Goal: Task Accomplishment & Management: Manage account settings

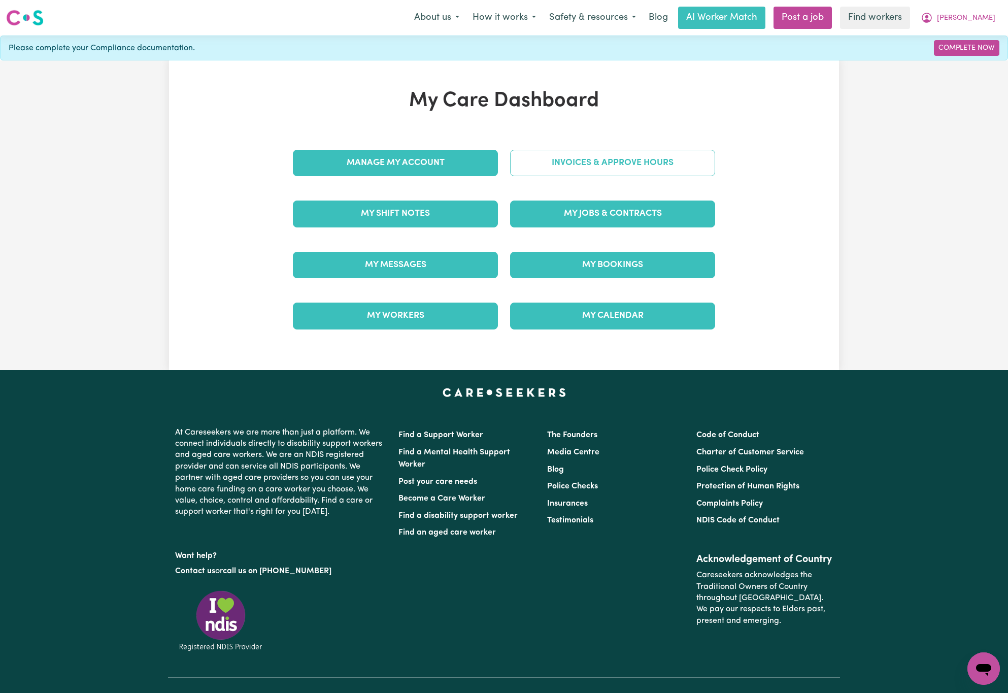
click at [655, 171] on link "Invoices & Approve Hours" at bounding box center [612, 163] width 205 height 26
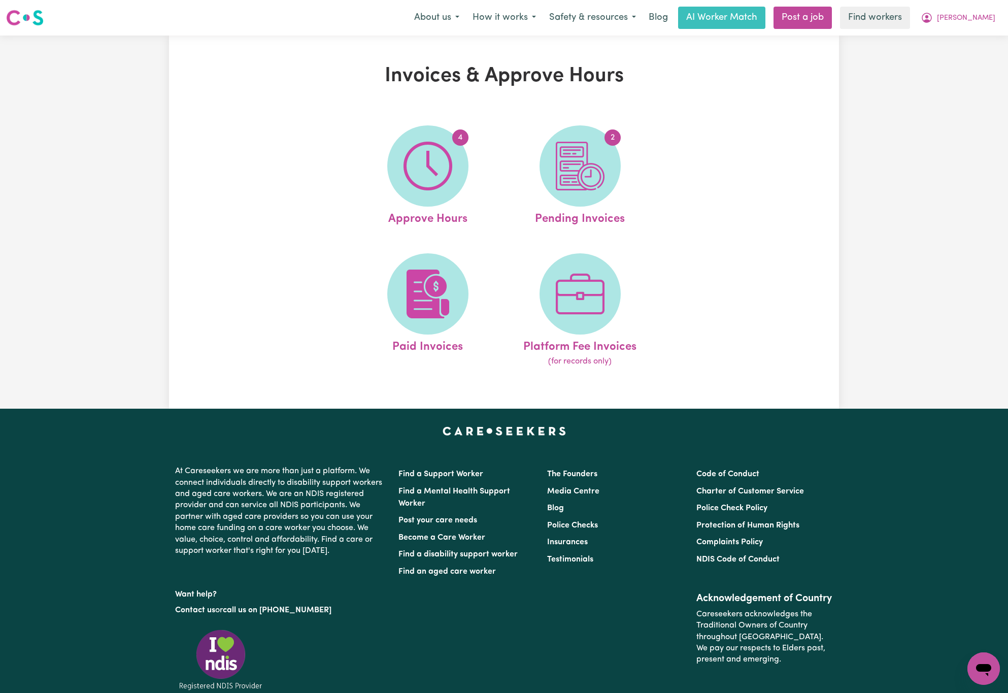
click at [84, 144] on div "Invoices & Approve Hours 4 Approve Hours 2 Pending Invoices Paid Invoices Platf…" at bounding box center [504, 222] width 1008 height 373
click at [448, 170] on img at bounding box center [428, 166] width 49 height 49
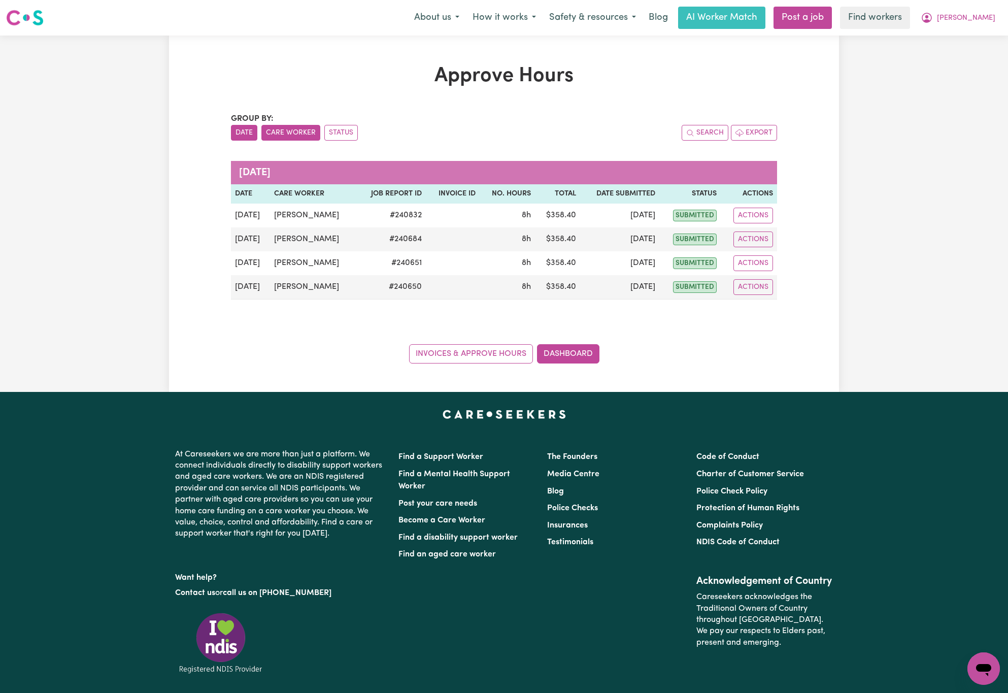
click at [300, 137] on button "Care Worker" at bounding box center [291, 133] width 59 height 16
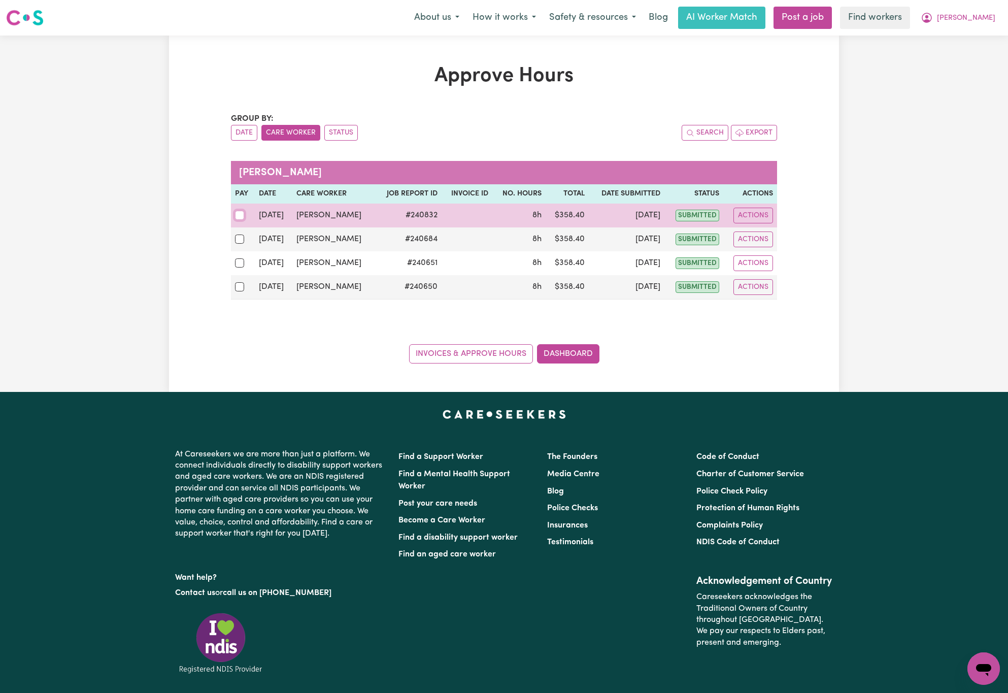
click at [238, 215] on input "checkbox" at bounding box center [239, 215] width 9 height 9
checkbox input "true"
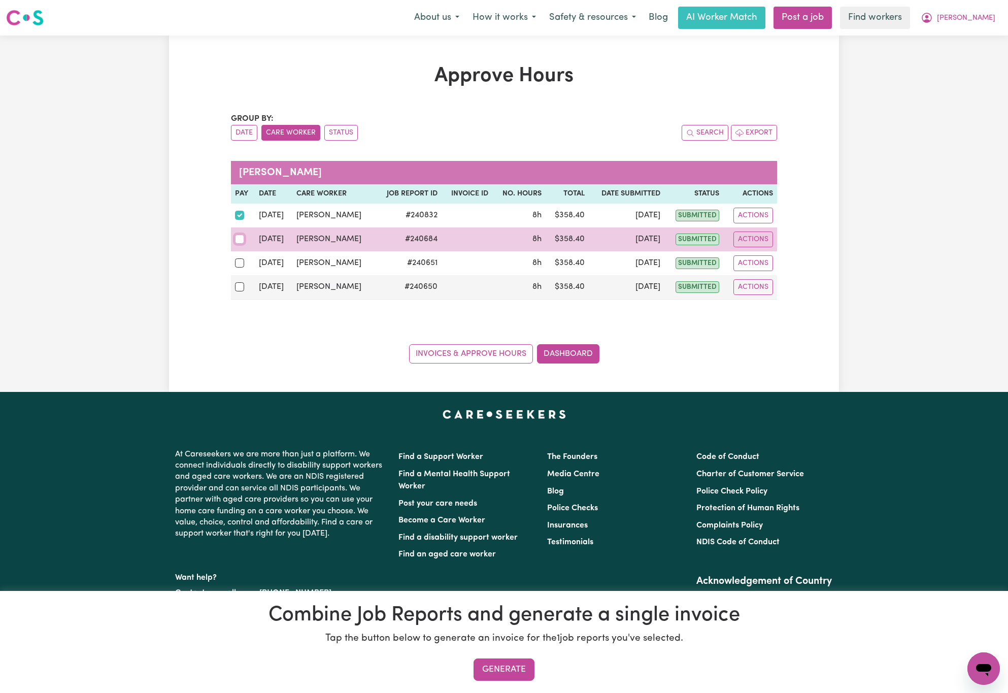
click at [237, 242] on input "checkbox" at bounding box center [239, 239] width 9 height 9
checkbox input "true"
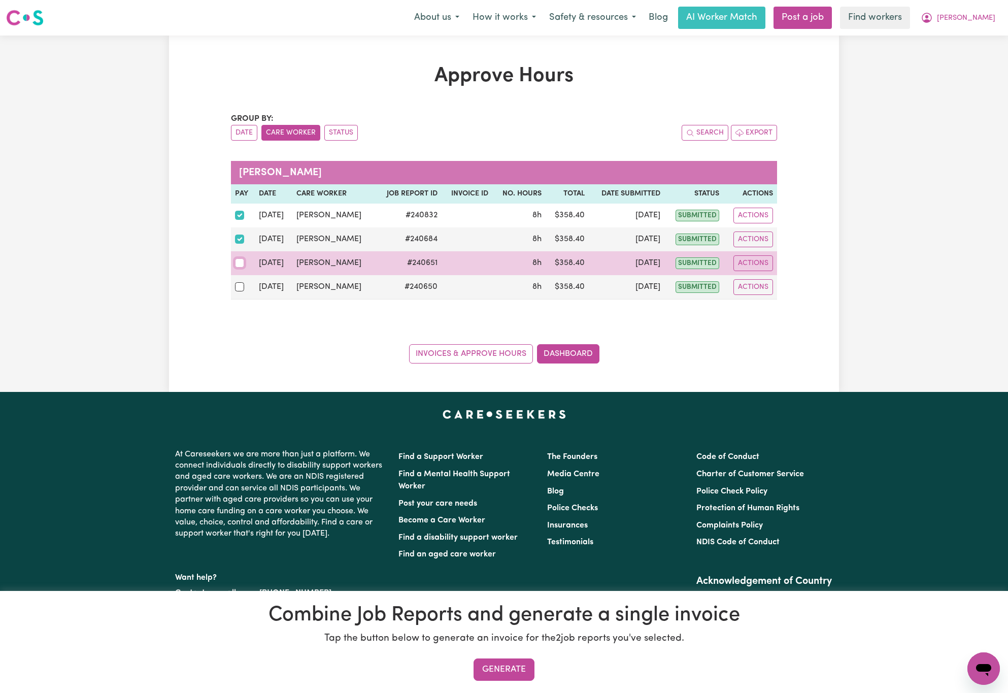
click at [238, 265] on input "checkbox" at bounding box center [239, 262] width 9 height 9
checkbox input "true"
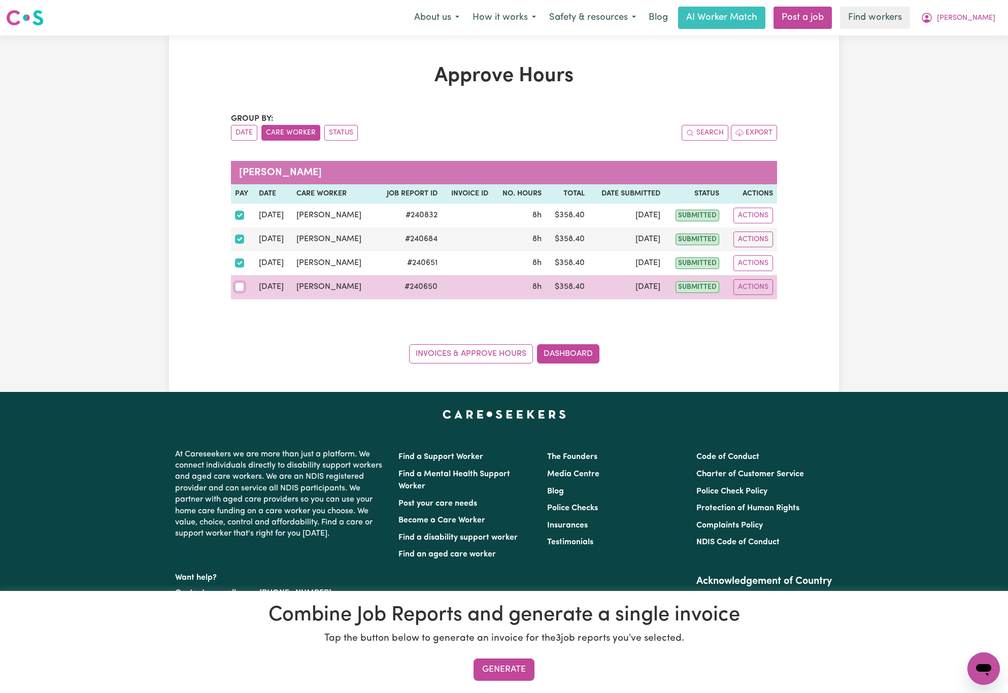
click at [239, 291] on input "checkbox" at bounding box center [239, 286] width 9 height 9
checkbox input "true"
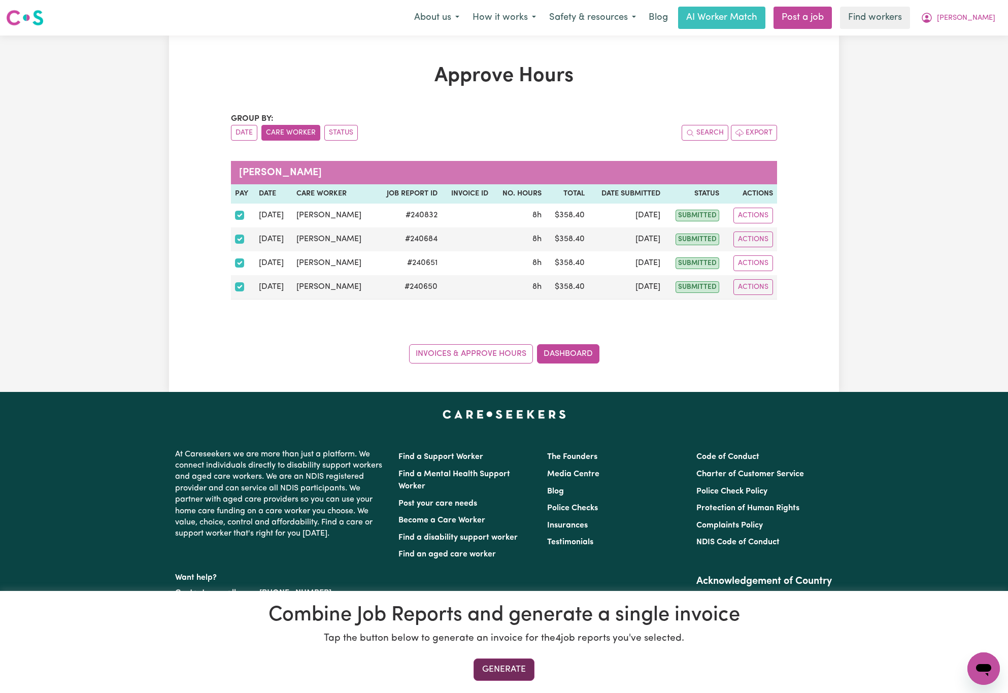
click at [512, 667] on button "Generate" at bounding box center [504, 670] width 61 height 22
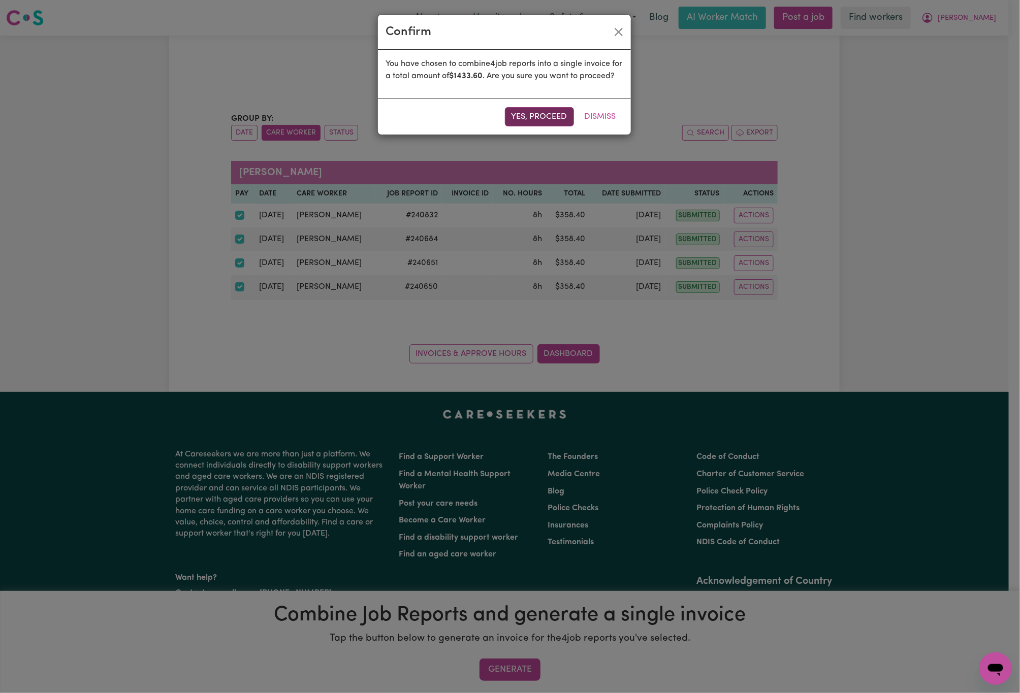
click at [556, 125] on button "Yes, proceed" at bounding box center [539, 116] width 69 height 19
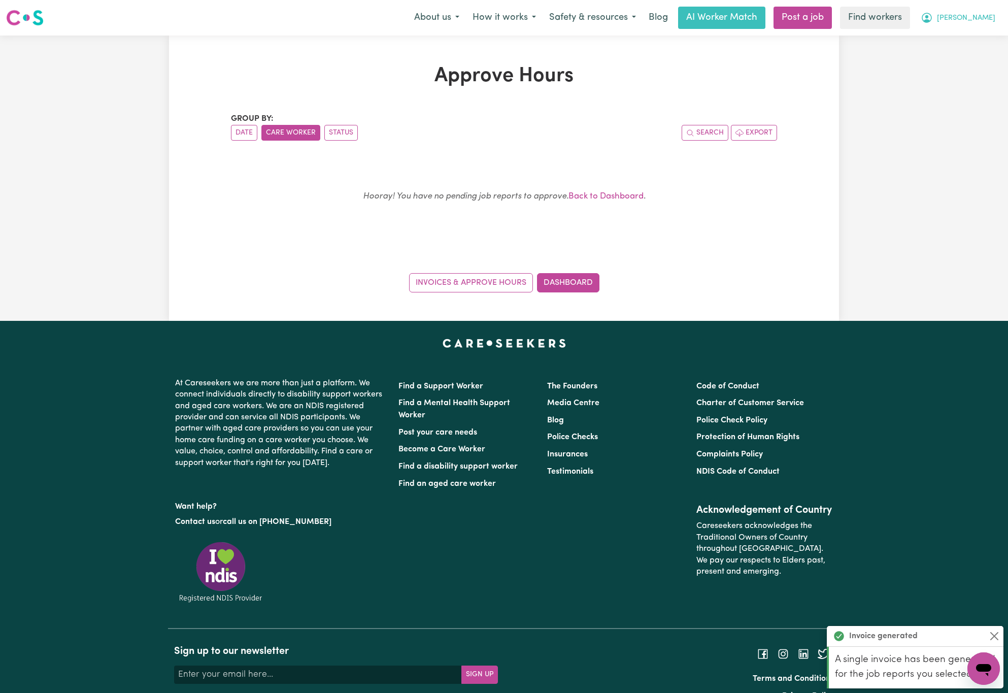
drag, startPoint x: 989, startPoint y: 19, endPoint x: 991, endPoint y: 27, distance: 8.9
click at [990, 19] on span "[PERSON_NAME]" at bounding box center [966, 18] width 58 height 11
click at [989, 45] on link "My Dashboard" at bounding box center [962, 39] width 80 height 19
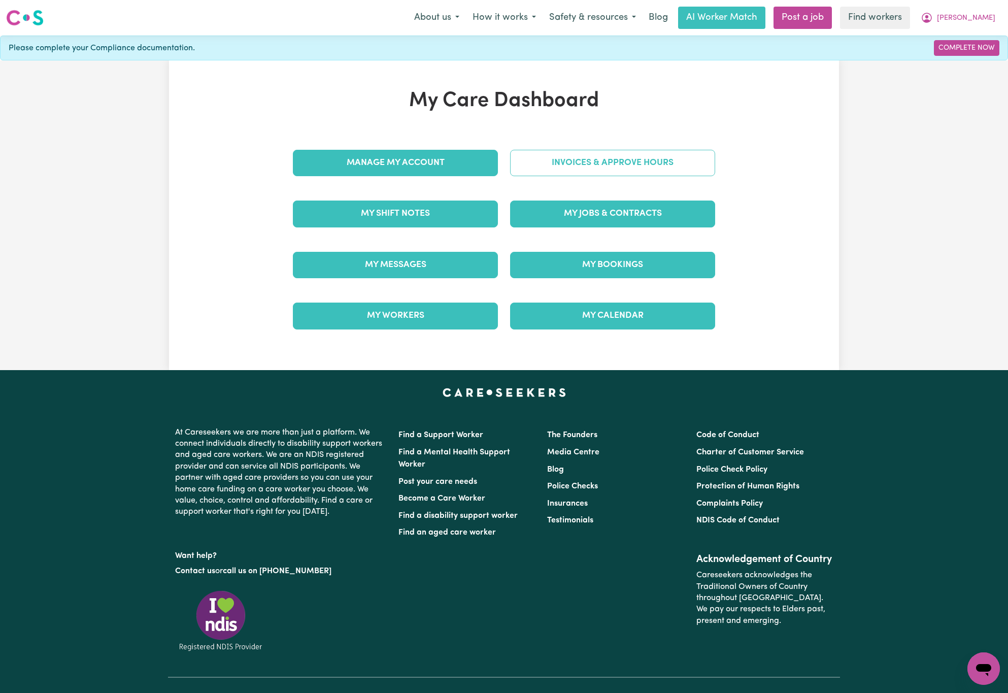
click at [661, 159] on link "Invoices & Approve Hours" at bounding box center [612, 163] width 205 height 26
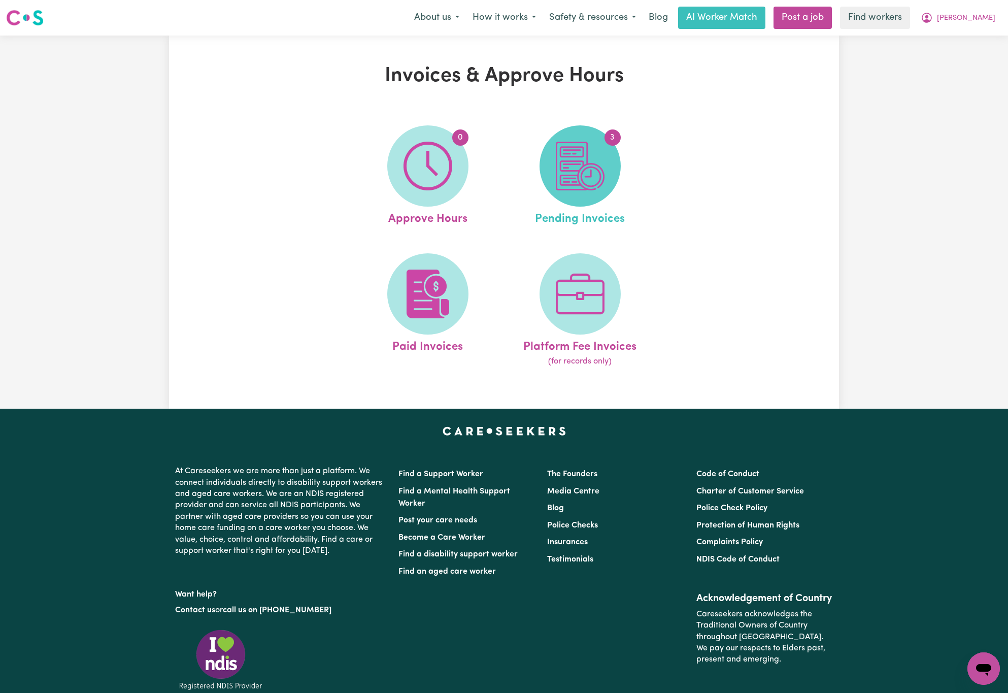
click at [592, 189] on img at bounding box center [580, 166] width 49 height 49
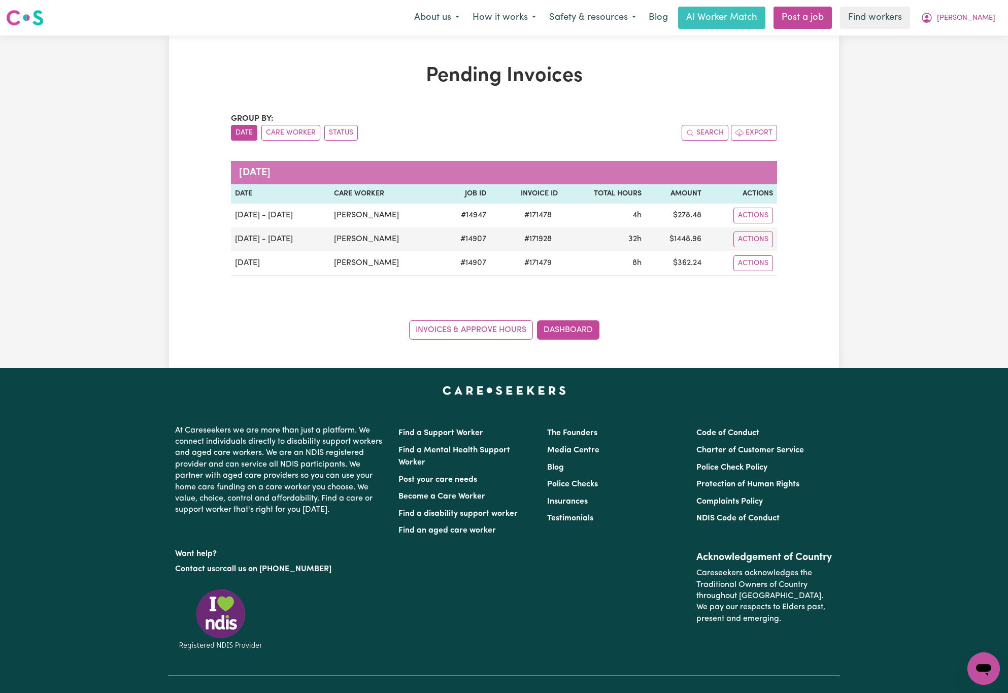
click at [947, 271] on div "Pending Invoices Group by: Date Care Worker Status Search Export [DATE] Date Ca…" at bounding box center [504, 202] width 1008 height 333
click at [980, 17] on span "[PERSON_NAME]" at bounding box center [966, 18] width 58 height 11
click at [986, 37] on link "My Dashboard" at bounding box center [962, 39] width 80 height 19
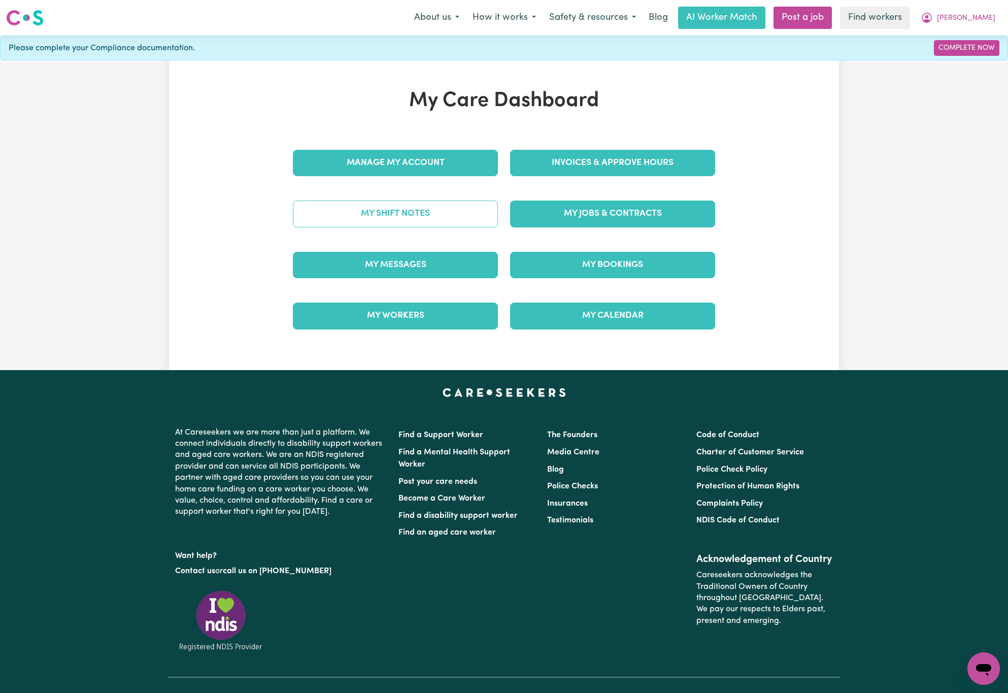
click at [467, 221] on link "My Shift Notes" at bounding box center [395, 214] width 205 height 26
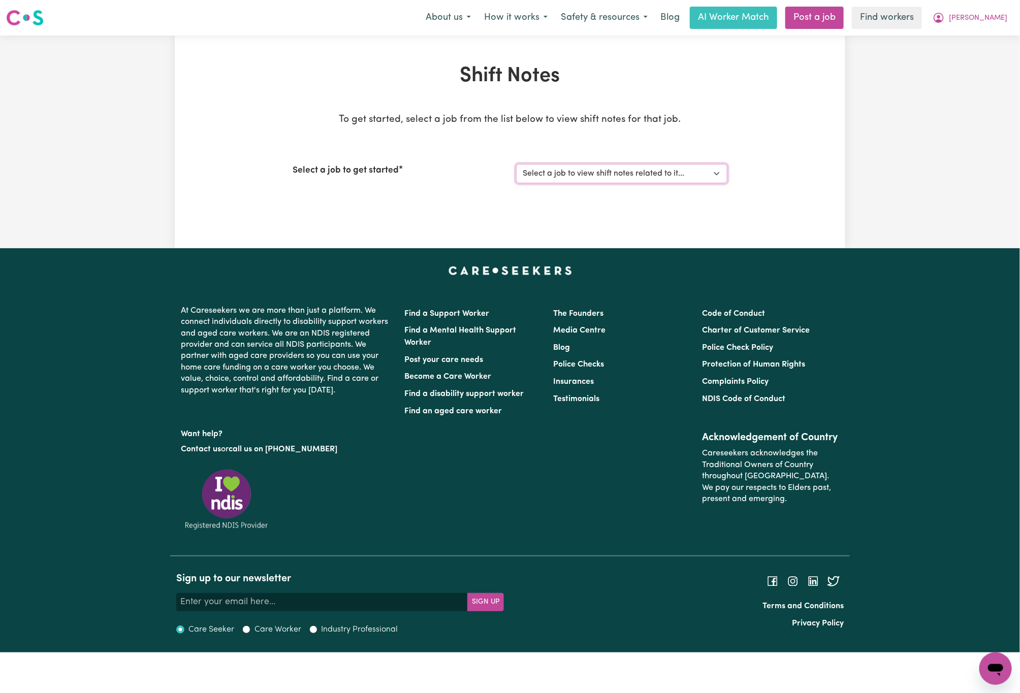
click at [698, 164] on select "Select a job to view shift notes related to it... Support Worker Needed In [GEO…" at bounding box center [621, 173] width 211 height 19
click at [516, 164] on select "Select a job to view shift notes related to it... Support Worker Needed In [GEO…" at bounding box center [621, 173] width 211 height 19
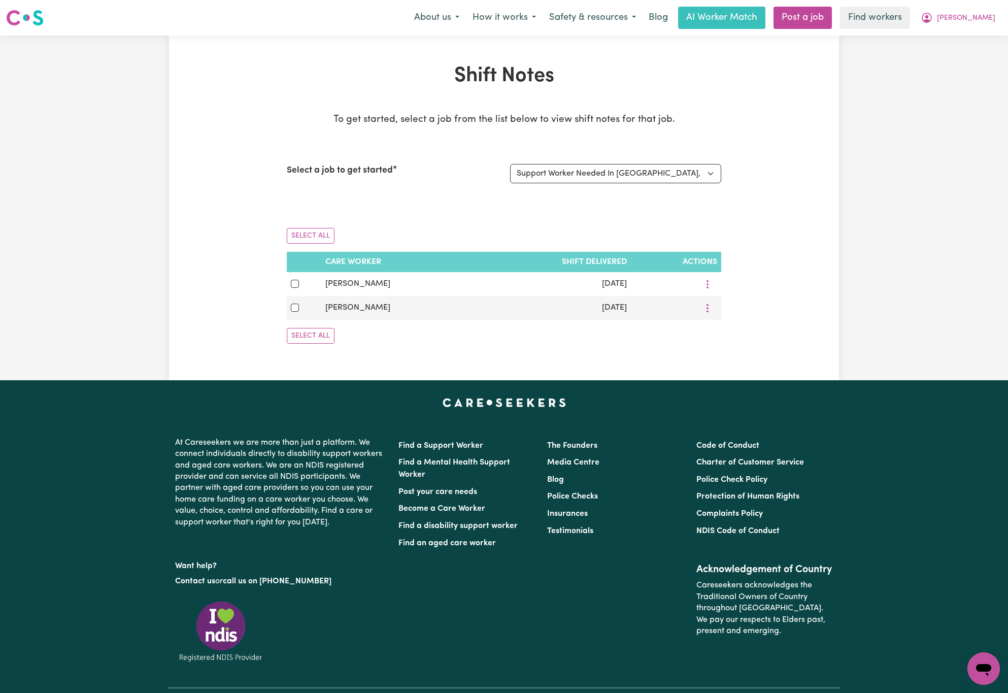
click at [98, 189] on div "Shift Notes To get started, select a job from the list below to view shift note…" at bounding box center [504, 208] width 1008 height 345
click at [639, 174] on select "Select a job to view shift notes related to it... Support Worker Needed In [GEO…" at bounding box center [615, 173] width 211 height 19
select select "14907"
click at [510, 164] on select "Select a job to view shift notes related to it... Support Worker Needed In [GEO…" at bounding box center [615, 173] width 211 height 19
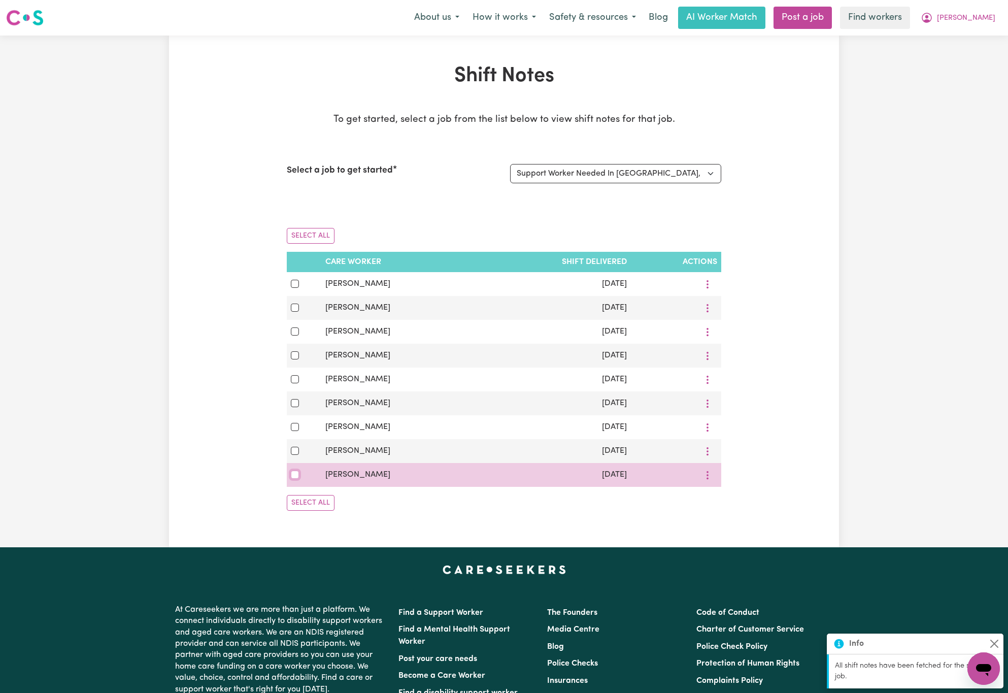
click at [296, 479] on input "checkbox" at bounding box center [295, 475] width 8 height 8
checkbox input "true"
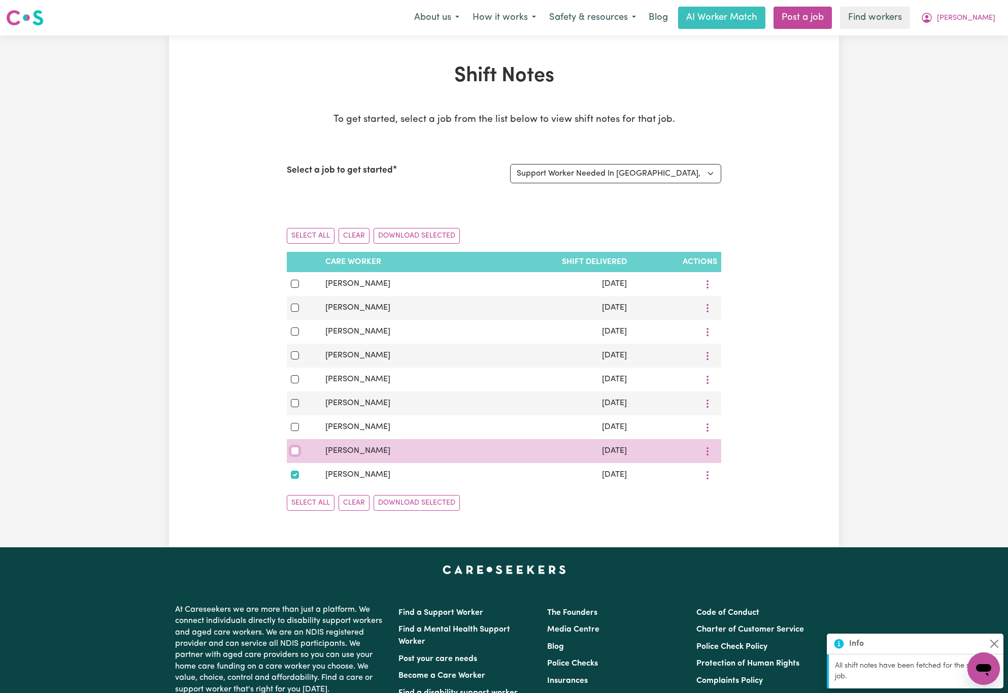
click at [296, 455] on input "checkbox" at bounding box center [295, 451] width 8 height 8
checkbox input "true"
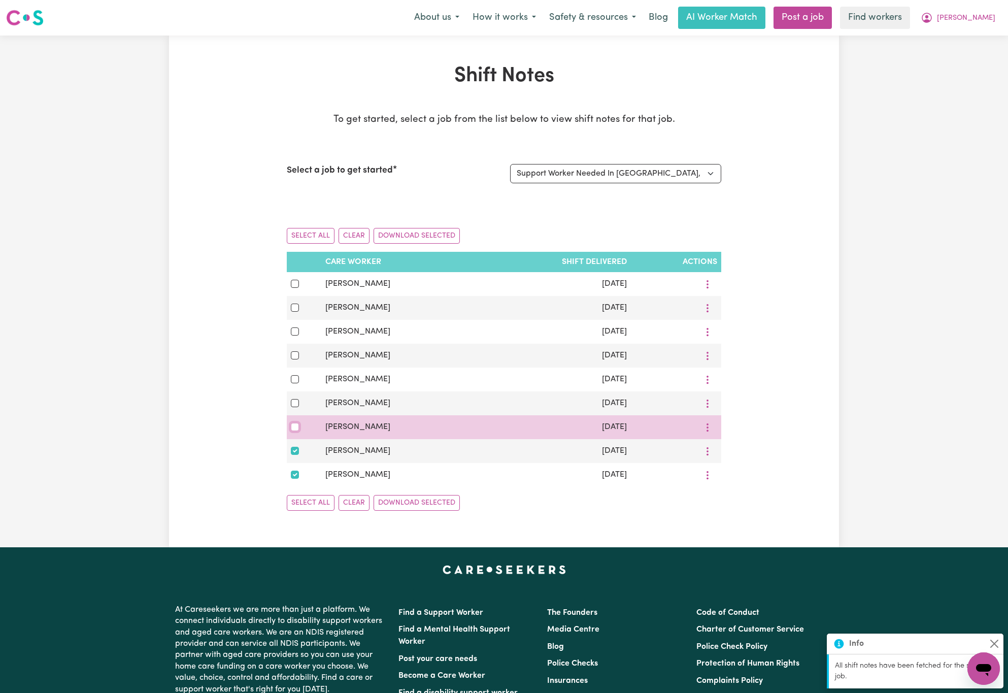
click at [296, 431] on input "checkbox" at bounding box center [295, 427] width 8 height 8
checkbox input "true"
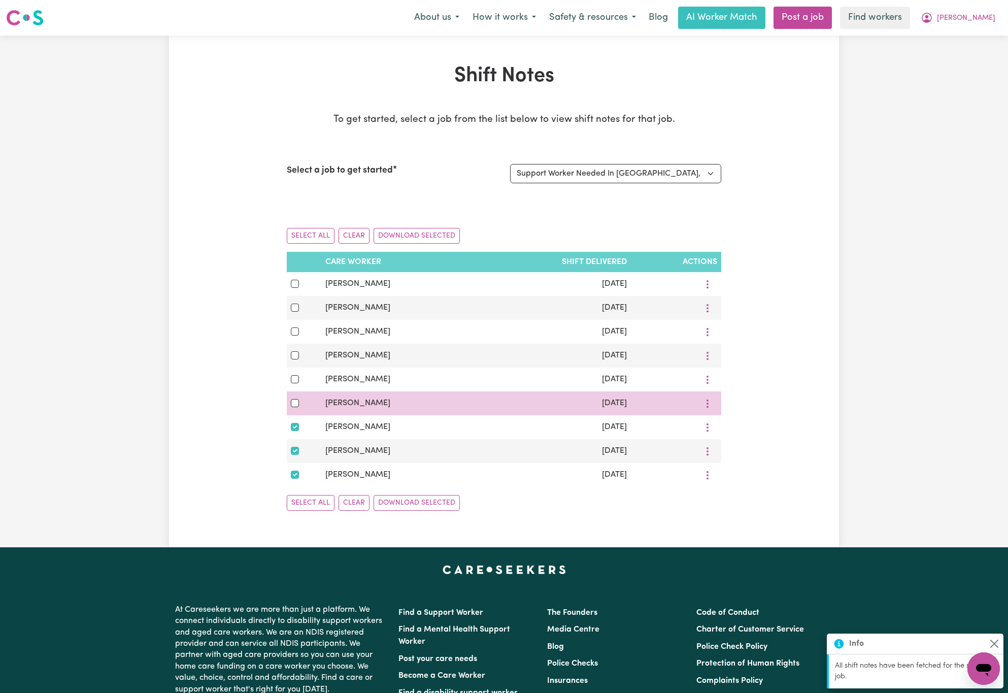
click at [299, 408] on div at bounding box center [304, 403] width 26 height 12
drag, startPoint x: 291, startPoint y: 410, endPoint x: 292, endPoint y: 398, distance: 12.2
click at [292, 402] on div at bounding box center [304, 403] width 26 height 12
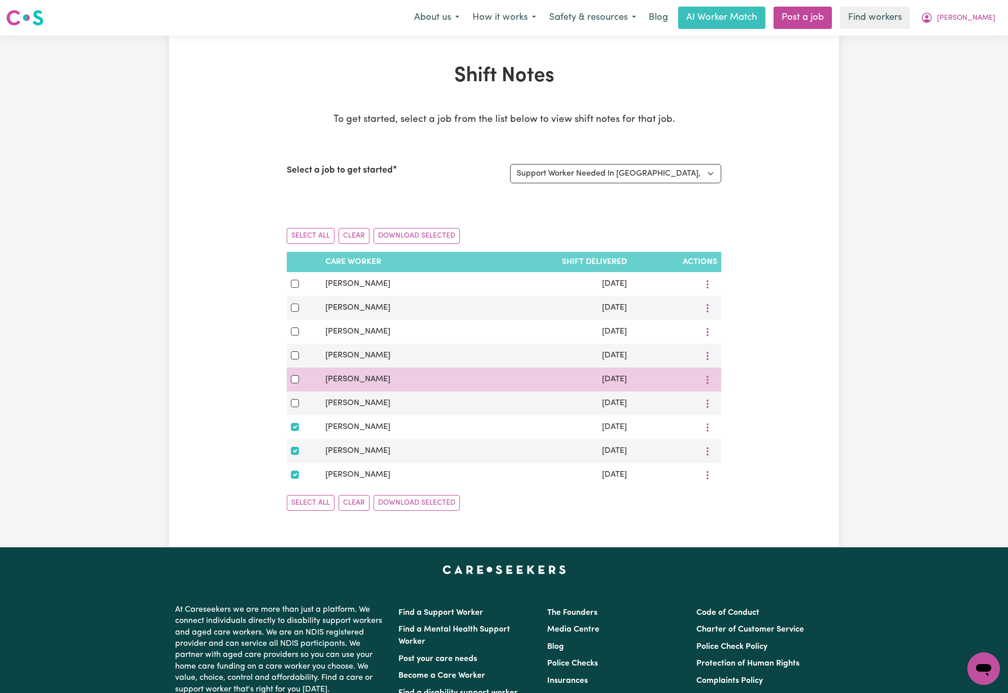
click at [299, 381] on div at bounding box center [304, 379] width 26 height 12
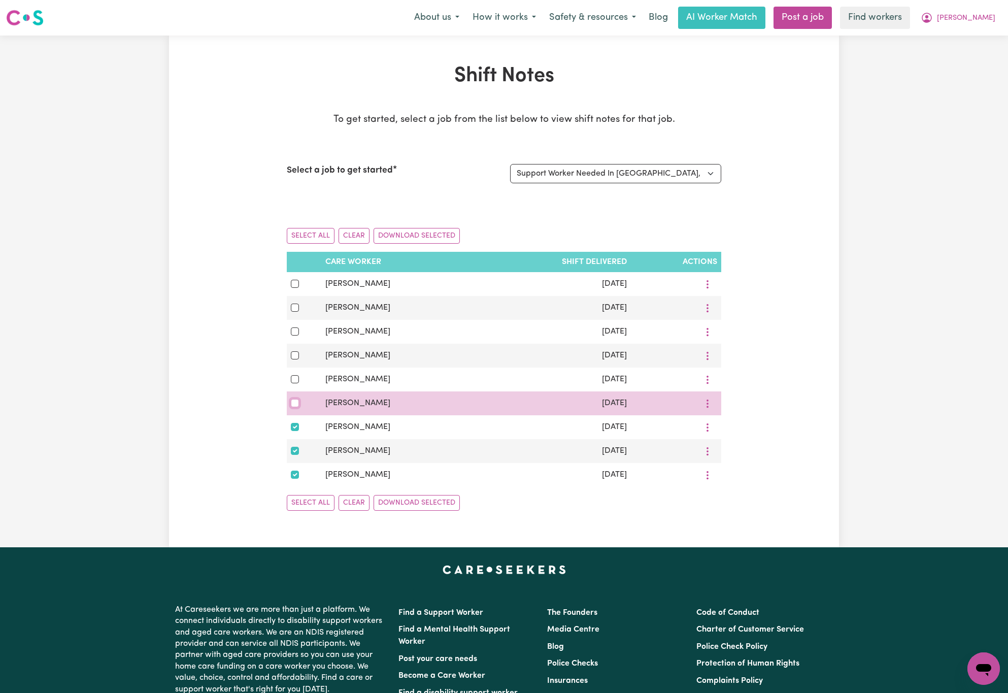
click at [293, 407] on input "checkbox" at bounding box center [295, 403] width 8 height 8
checkbox input "true"
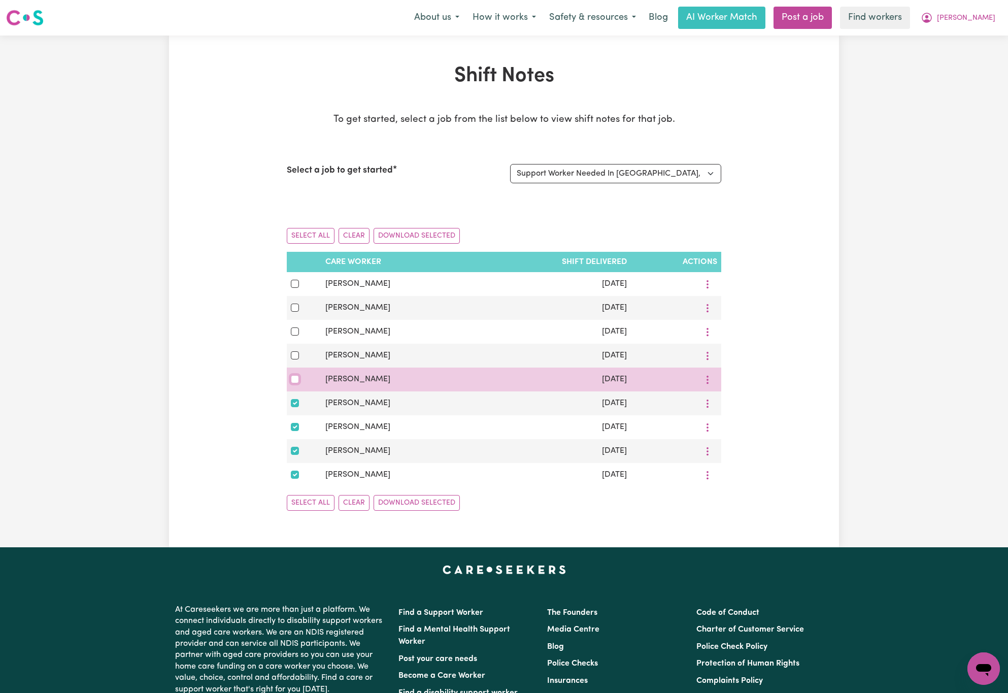
click at [294, 383] on input "checkbox" at bounding box center [295, 379] width 8 height 8
checkbox input "true"
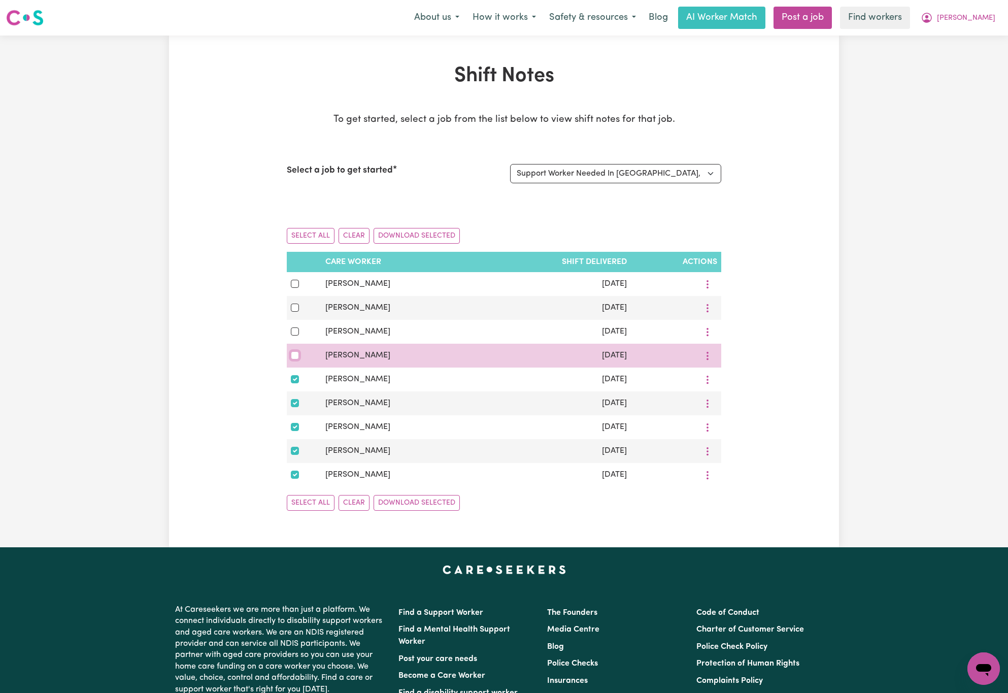
click at [293, 358] on input "checkbox" at bounding box center [295, 355] width 8 height 8
checkbox input "true"
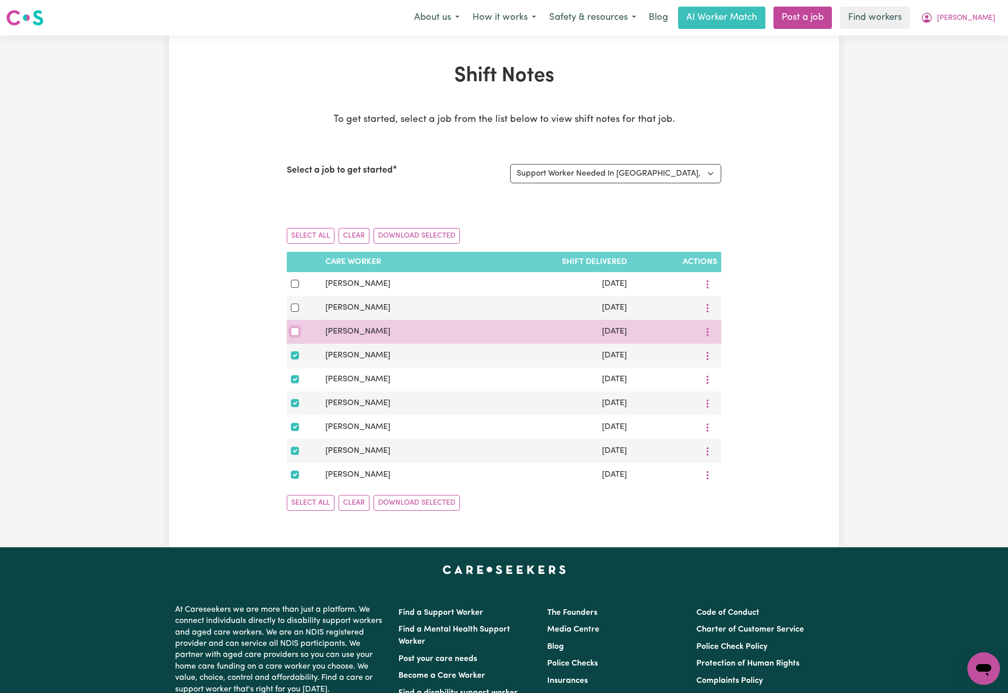
click at [297, 336] on input "checkbox" at bounding box center [295, 332] width 8 height 8
checkbox input "true"
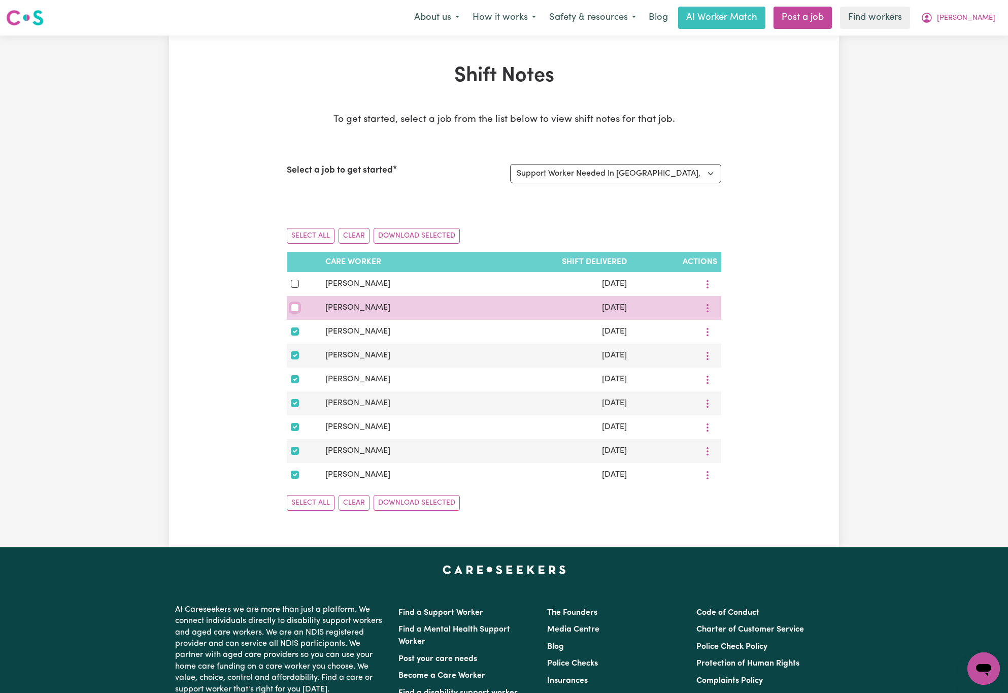
click at [295, 312] on input "checkbox" at bounding box center [295, 308] width 8 height 8
checkbox input "true"
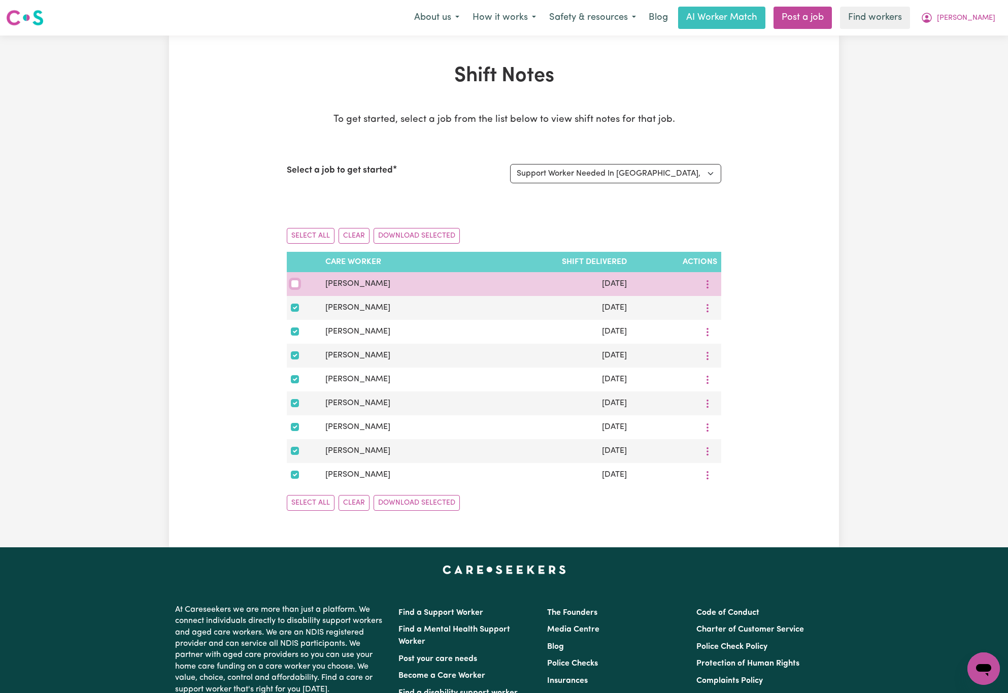
click at [297, 285] on input "checkbox" at bounding box center [295, 284] width 8 height 8
checkbox input "true"
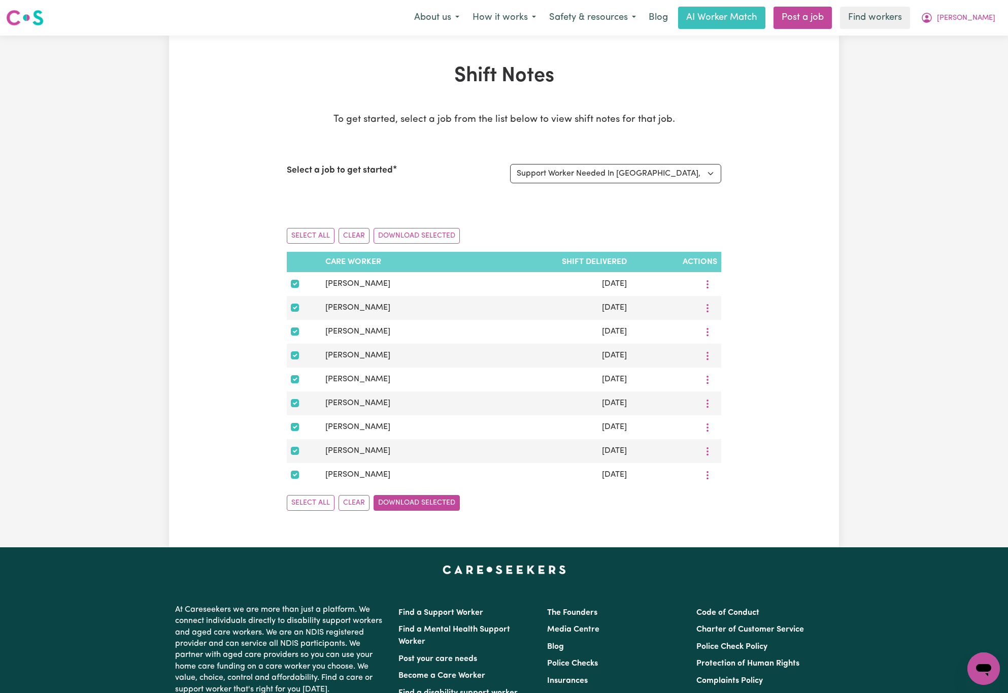
click at [410, 511] on button "Download Selected" at bounding box center [417, 503] width 86 height 16
click at [973, 19] on button "[PERSON_NAME]" at bounding box center [959, 17] width 88 height 21
click at [982, 37] on link "My Dashboard" at bounding box center [962, 39] width 80 height 19
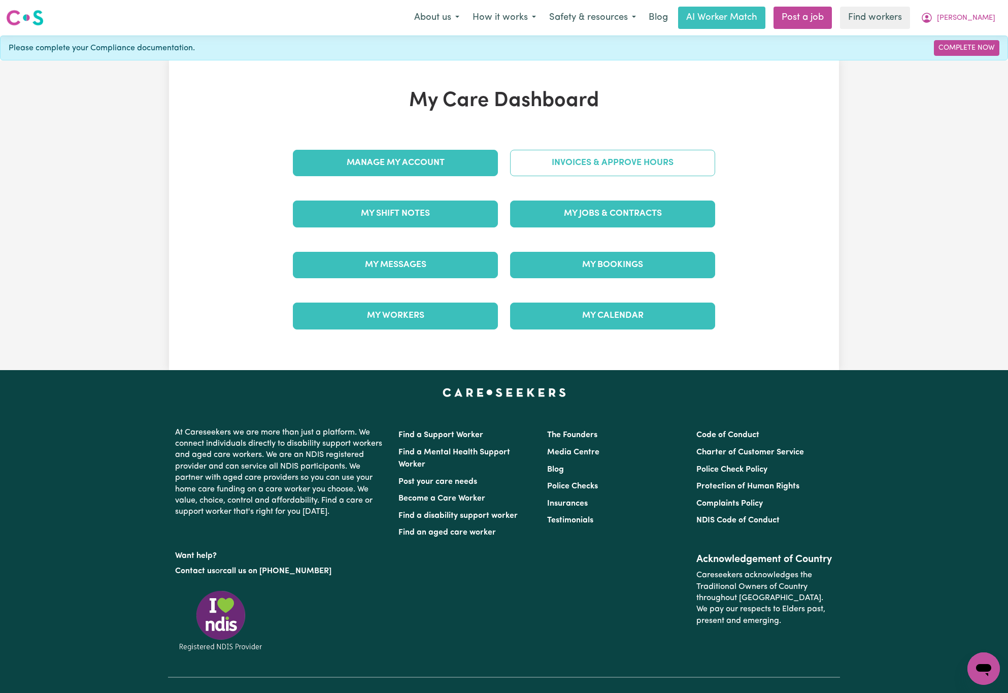
click at [665, 165] on link "Invoices & Approve Hours" at bounding box center [612, 163] width 205 height 26
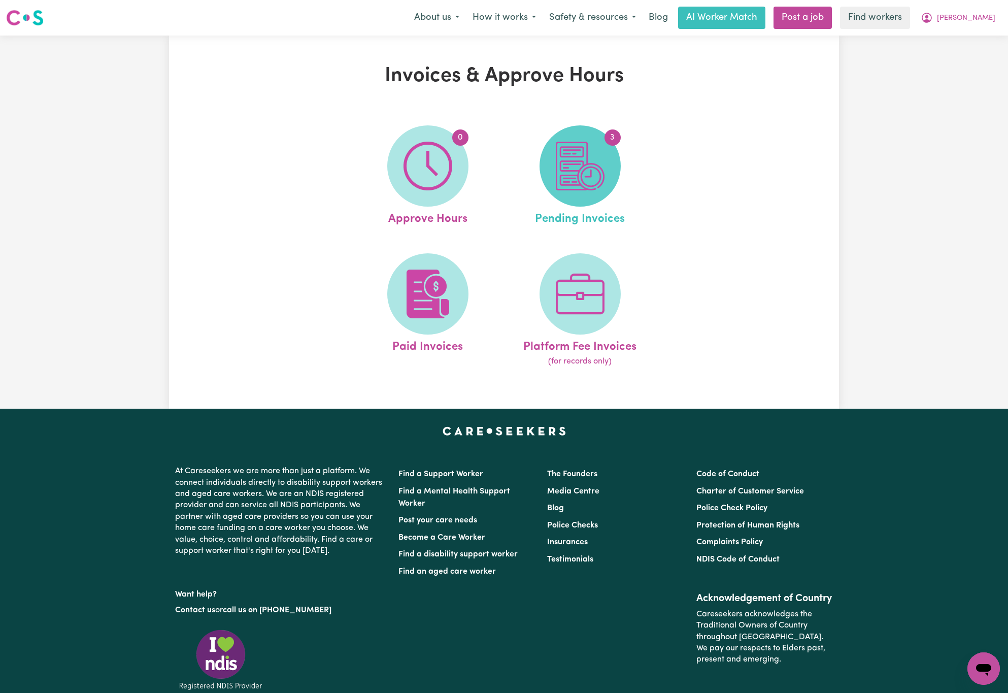
click at [597, 180] on img at bounding box center [580, 166] width 49 height 49
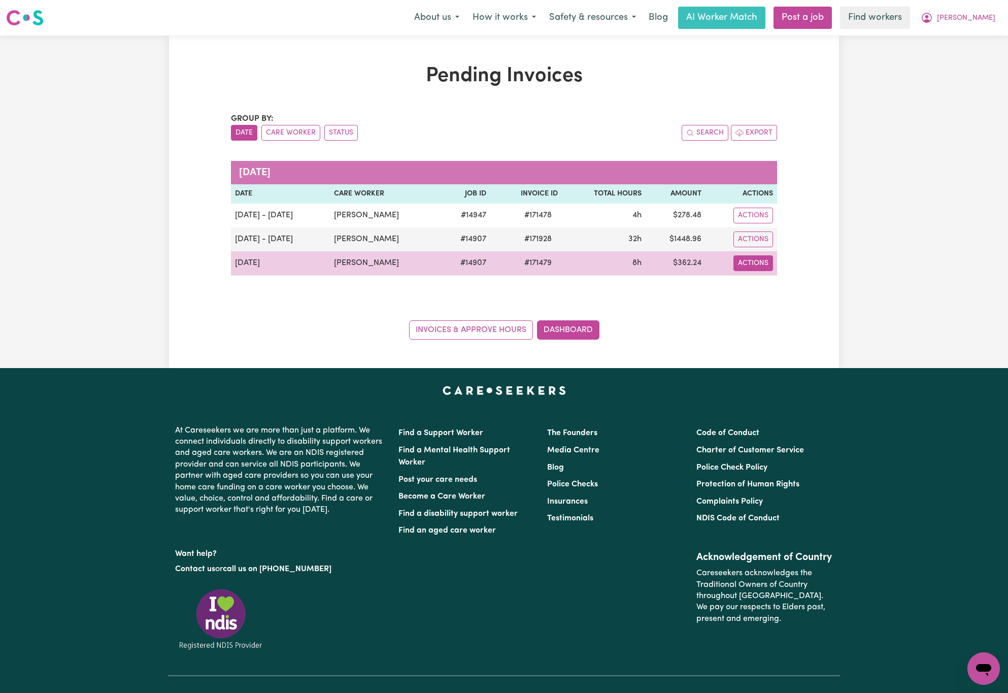
click at [752, 262] on button "Actions" at bounding box center [754, 263] width 40 height 16
click at [786, 283] on link "Download Invoice" at bounding box center [780, 287] width 93 height 20
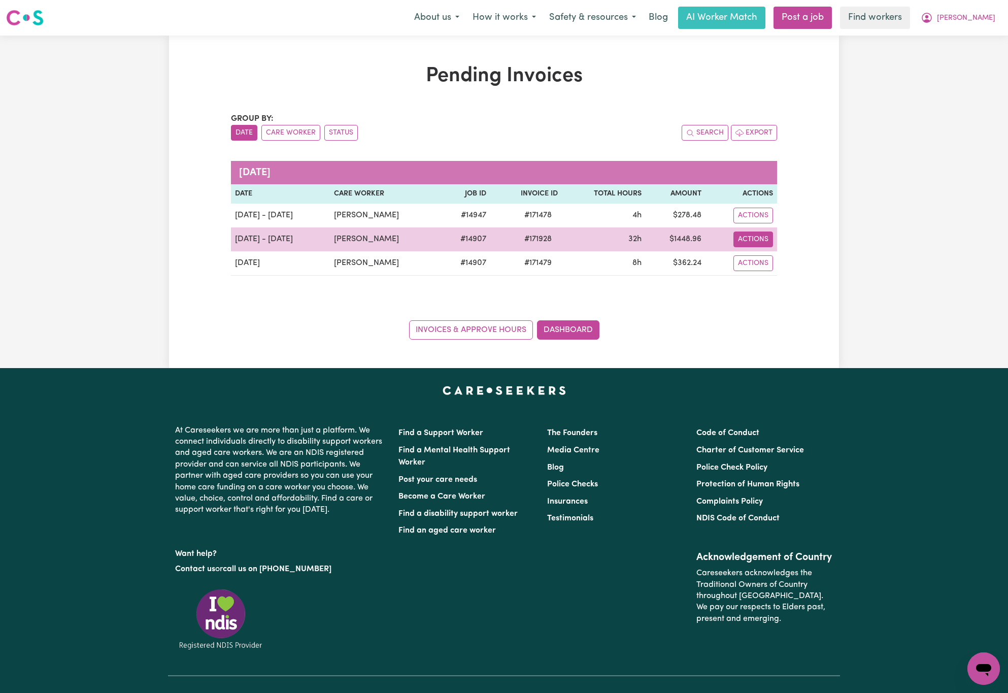
click at [759, 240] on button "Actions" at bounding box center [754, 240] width 40 height 16
click at [787, 262] on link "Download Invoice" at bounding box center [780, 263] width 93 height 20
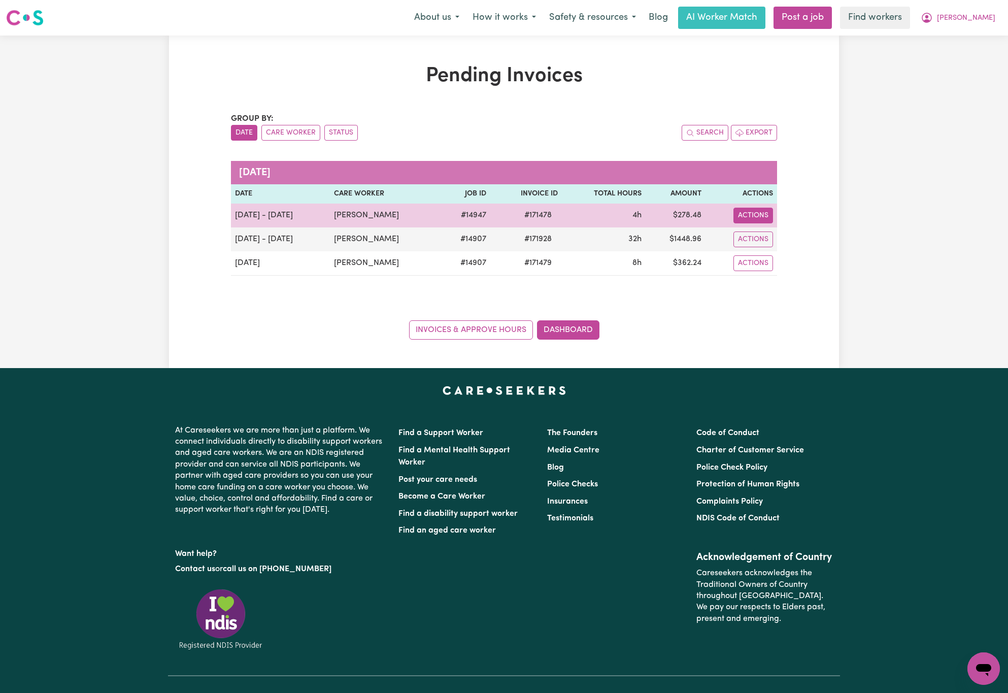
click at [753, 214] on button "Actions" at bounding box center [754, 216] width 40 height 16
click at [780, 237] on link "Download Invoice" at bounding box center [780, 240] width 93 height 20
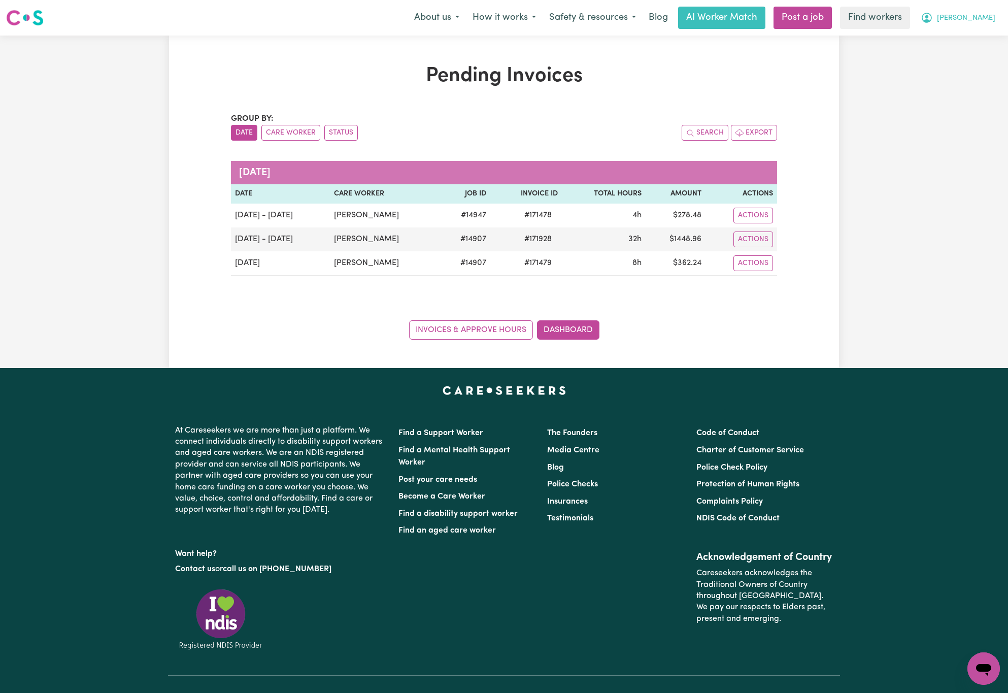
click at [993, 20] on button "[PERSON_NAME]" at bounding box center [959, 17] width 88 height 21
click at [989, 62] on link "Logout" at bounding box center [962, 58] width 80 height 19
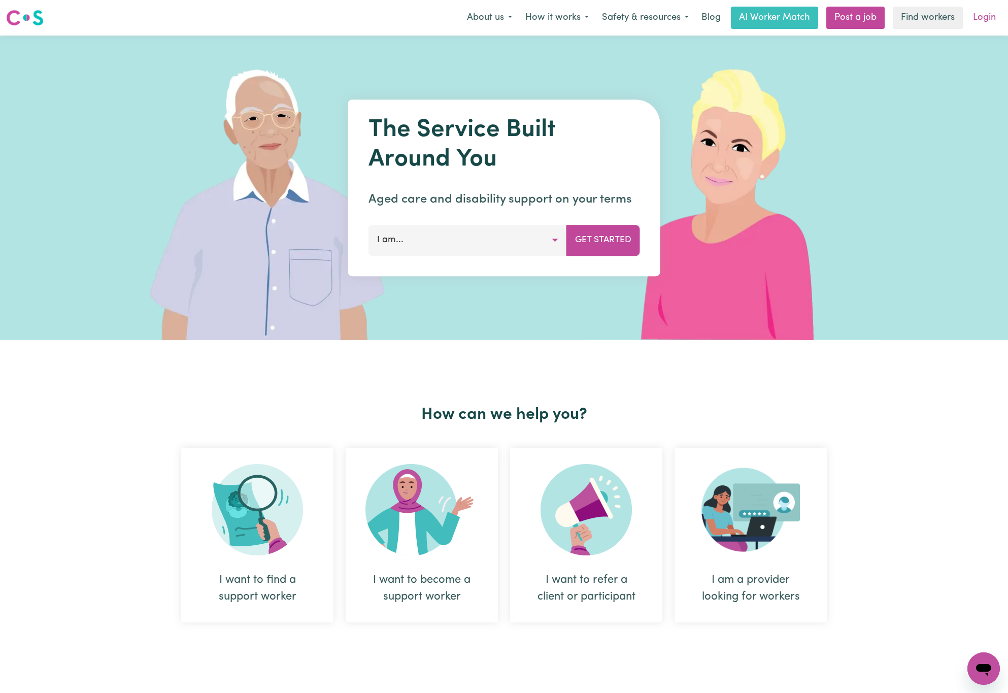
click at [990, 11] on link "Login" at bounding box center [984, 18] width 35 height 22
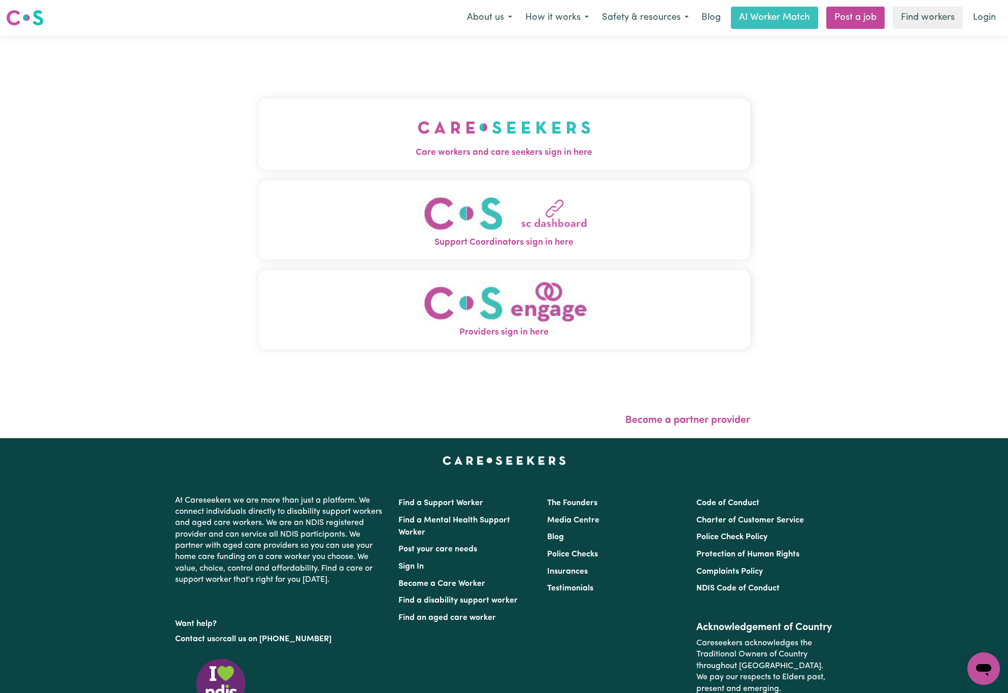
drag, startPoint x: 274, startPoint y: 174, endPoint x: 278, endPoint y: 166, distance: 8.4
click at [274, 173] on div "Care workers and care seekers sign in here Support Coordinators sign in here Pr…" at bounding box center [504, 229] width 492 height 347
click at [343, 147] on span "Care workers and care seekers sign in here" at bounding box center [504, 152] width 492 height 13
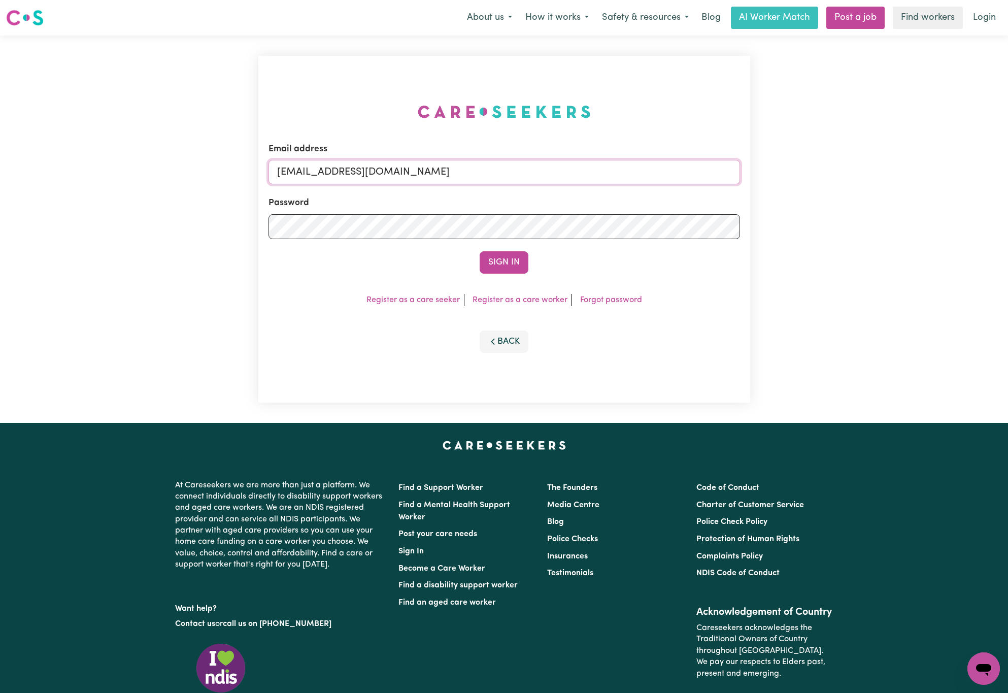
drag, startPoint x: 329, startPoint y: 171, endPoint x: 837, endPoint y: 165, distance: 507.8
click at [837, 165] on div "Email address [EMAIL_ADDRESS][DOMAIN_NAME] Password Sign In Register as a care …" at bounding box center [504, 229] width 1008 height 387
paste input "SophieUnitingRespite"
type input "[EMAIL_ADDRESS][DOMAIN_NAME]"
click at [480, 251] on button "Sign In" at bounding box center [504, 262] width 49 height 22
